Goal: Information Seeking & Learning: Stay updated

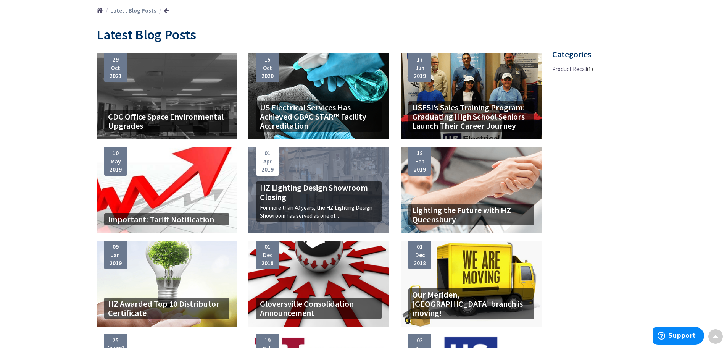
scroll to position [10, 0]
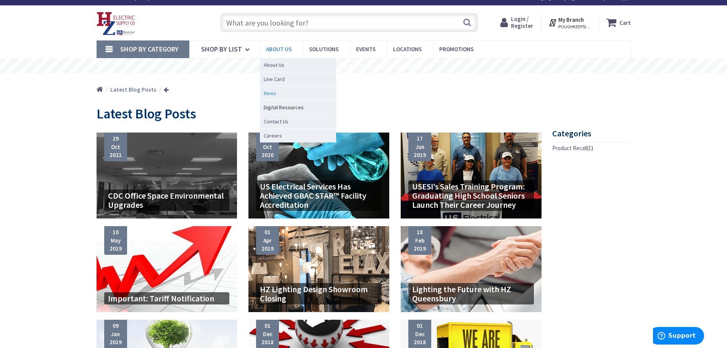
click at [275, 88] on link "News" at bounding box center [298, 93] width 76 height 14
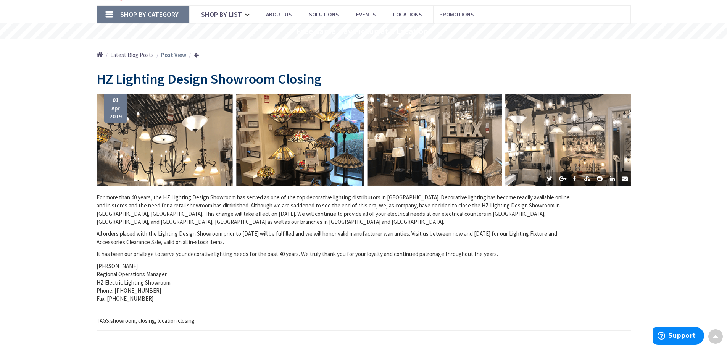
scroll to position [38, 0]
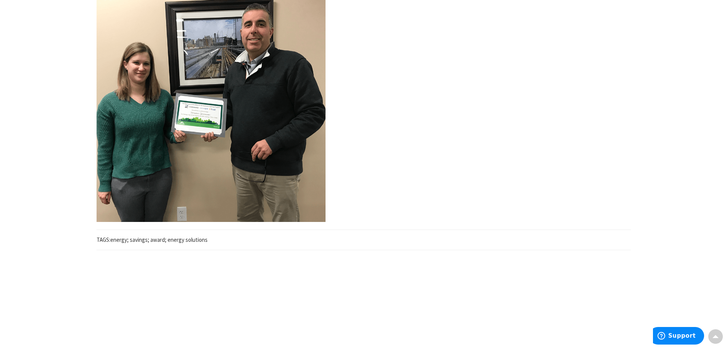
scroll to position [38, 0]
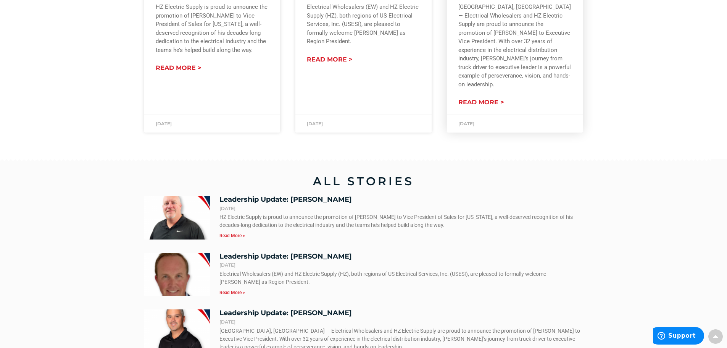
scroll to position [343, 0]
